Goal: Complete application form

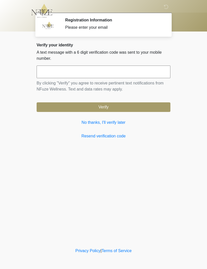
click at [103, 73] on input "text" at bounding box center [104, 72] width 134 height 13
type input "******"
click at [129, 106] on button "Verify" at bounding box center [104, 107] width 134 height 10
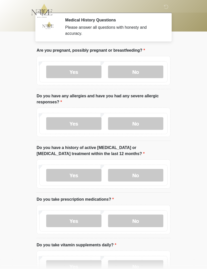
click at [146, 71] on label "No" at bounding box center [135, 72] width 55 height 13
click at [148, 176] on label "No" at bounding box center [135, 175] width 55 height 13
click at [92, 223] on label "Yes" at bounding box center [73, 221] width 55 height 13
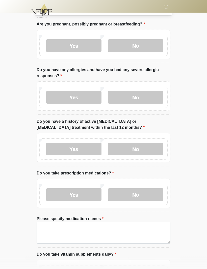
scroll to position [25, 0]
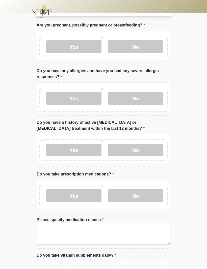
click at [86, 99] on label "Yes" at bounding box center [73, 98] width 55 height 13
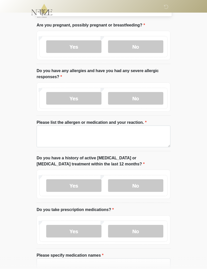
click at [149, 99] on label "No" at bounding box center [135, 98] width 55 height 13
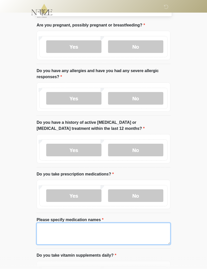
click at [99, 230] on textarea "Please specify medication names" at bounding box center [104, 234] width 134 height 22
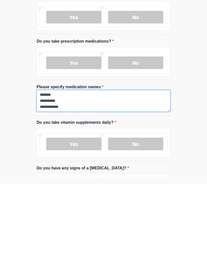
scroll to position [4, 0]
click at [80, 175] on textarea "**********" at bounding box center [104, 186] width 134 height 22
click at [77, 175] on textarea "**********" at bounding box center [104, 186] width 134 height 22
type textarea "**********"
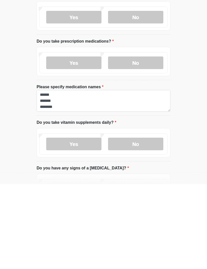
click at [83, 223] on label "Yes" at bounding box center [73, 229] width 55 height 13
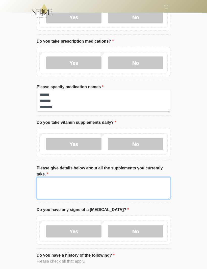
click at [93, 186] on textarea "Please give details below about all the supplements you currently take." at bounding box center [104, 188] width 134 height 22
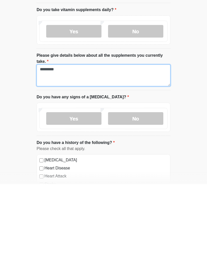
scroll to position [197, 0]
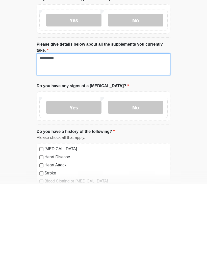
type textarea "*********"
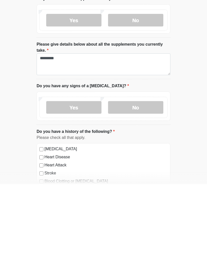
click at [145, 186] on label "No" at bounding box center [135, 192] width 55 height 13
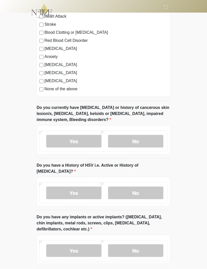
scroll to position [434, 0]
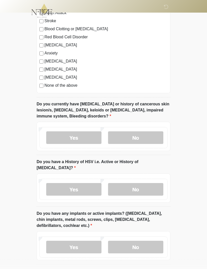
click at [145, 134] on label "No" at bounding box center [135, 138] width 55 height 13
click at [149, 183] on label "No" at bounding box center [135, 189] width 55 height 13
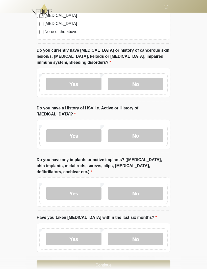
scroll to position [492, 0]
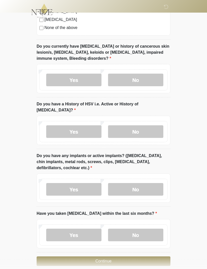
click at [147, 183] on label "No" at bounding box center [135, 189] width 55 height 13
click at [144, 229] on label "No" at bounding box center [135, 235] width 55 height 13
click at [122, 257] on button "Continue" at bounding box center [104, 262] width 134 height 10
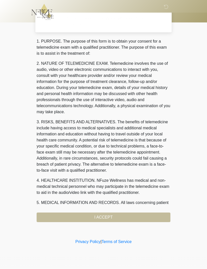
scroll to position [0, 0]
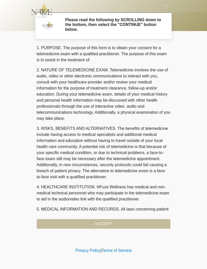
click at [110, 223] on div "1. PURPOSE. The purpose of this form is to obtain your consent for a telemedici…" at bounding box center [104, 137] width 134 height 184
click at [103, 226] on div "1. PURPOSE. The purpose of this form is to obtain your consent for a telemedici…" at bounding box center [104, 137] width 134 height 184
click at [108, 225] on div "1. PURPOSE. The purpose of this form is to obtain your consent for a telemedici…" at bounding box center [104, 137] width 134 height 184
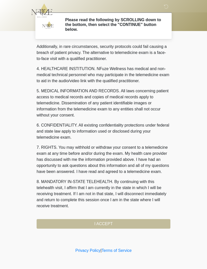
scroll to position [124, 0]
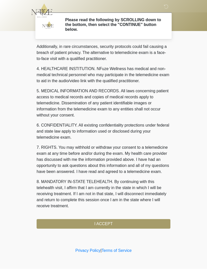
click at [110, 223] on button "I ACCEPT" at bounding box center [104, 225] width 134 height 10
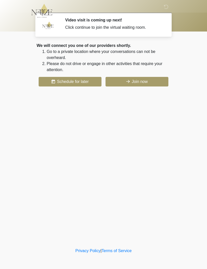
click at [158, 81] on button "Join now" at bounding box center [136, 82] width 63 height 10
